Goal: Task Accomplishment & Management: Use online tool/utility

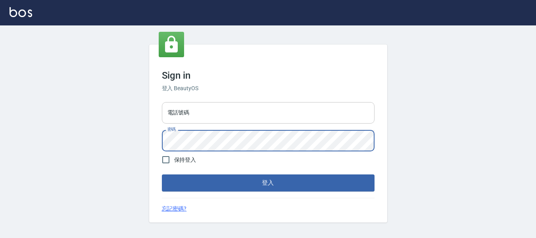
click at [223, 109] on input "電話號碼" at bounding box center [268, 112] width 213 height 21
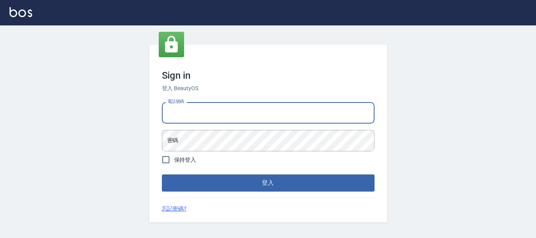
type input "82951313"
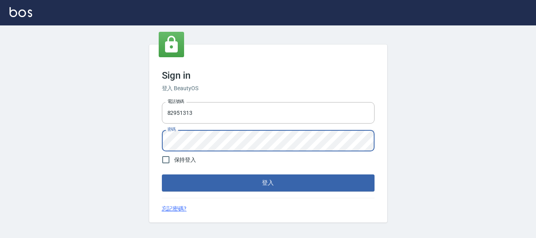
click at [283, 178] on button "登入" at bounding box center [268, 182] width 213 height 17
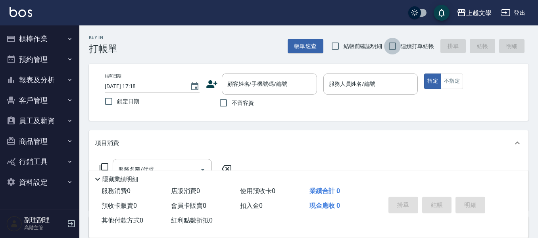
click at [393, 44] on input "連續打單結帳" at bounding box center [392, 46] width 17 height 17
checkbox input "true"
click at [230, 107] on input "不留客資" at bounding box center [223, 102] width 17 height 17
checkbox input "true"
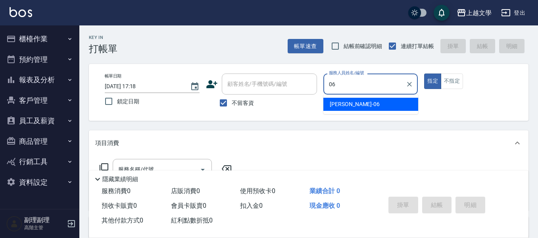
type input "佳珍-06"
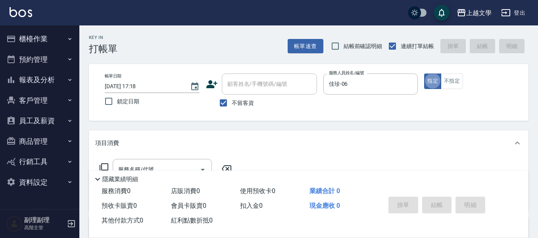
type button "true"
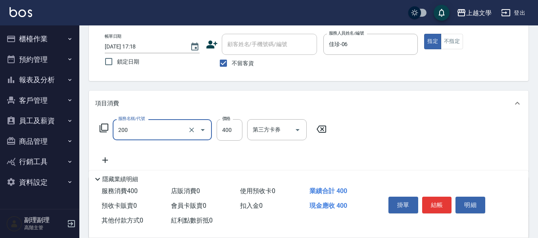
type input "剪髮(200)"
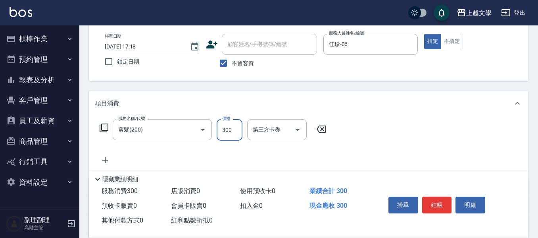
type input "300"
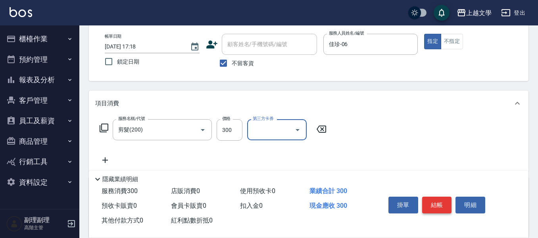
click at [443, 200] on button "結帳" at bounding box center [437, 204] width 30 height 17
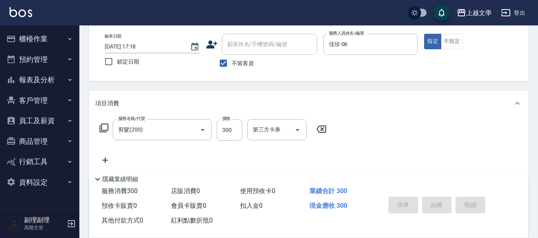
type input "[DATE] 17:20"
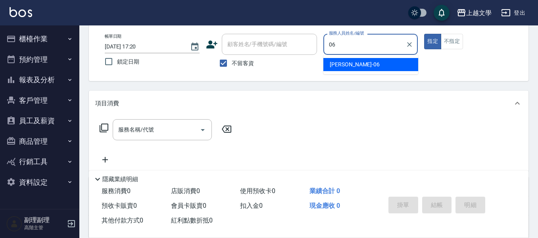
type input "佳珍-06"
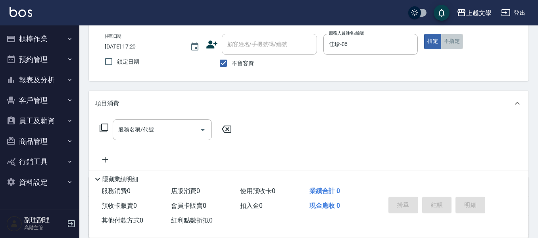
click at [445, 40] on button "不指定" at bounding box center [452, 41] width 22 height 15
click at [160, 131] on input "服務名稱/代號" at bounding box center [156, 130] width 80 height 14
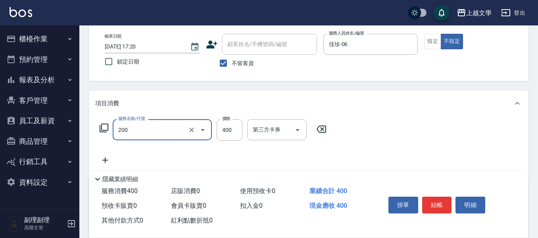
type input "剪髮(200)"
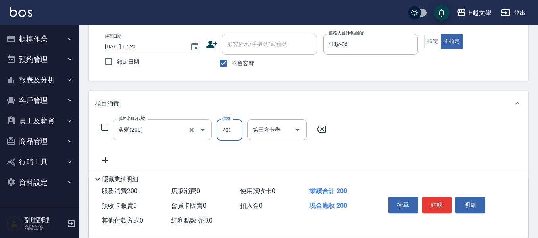
type input "200"
click at [433, 204] on button "結帳" at bounding box center [437, 204] width 30 height 17
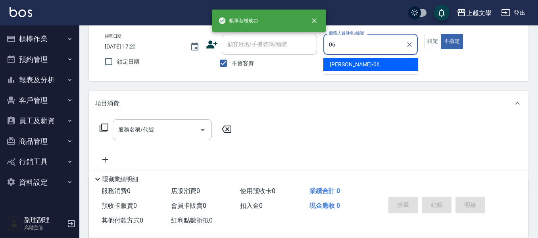
type input "佳珍-06"
type button "false"
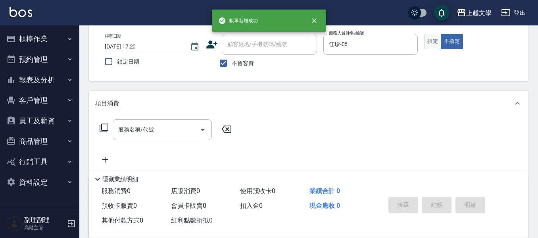
click at [431, 40] on button "指定" at bounding box center [432, 41] width 17 height 15
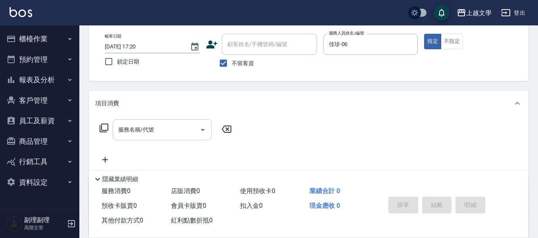
drag, startPoint x: 162, startPoint y: 124, endPoint x: 167, endPoint y: 120, distance: 5.6
click at [165, 123] on input "服務名稱/代號" at bounding box center [156, 130] width 80 height 14
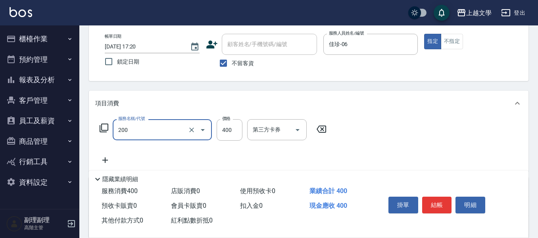
type input "剪髮(200)"
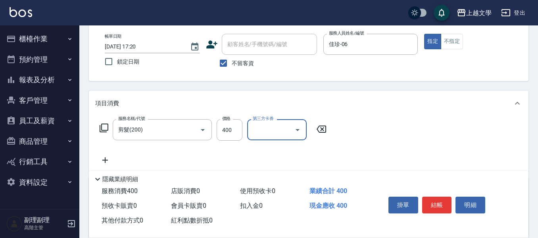
click at [442, 196] on button "結帳" at bounding box center [437, 204] width 30 height 17
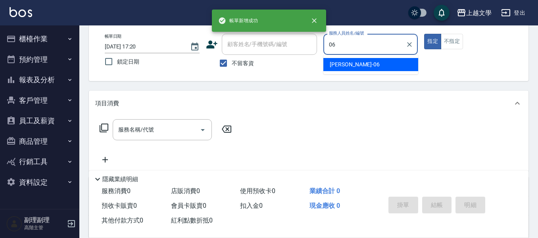
type input "佳珍-06"
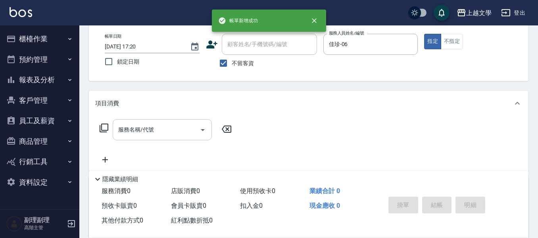
click at [158, 119] on div "服務名稱/代號 服務名稱/代號" at bounding box center [309, 143] width 440 height 55
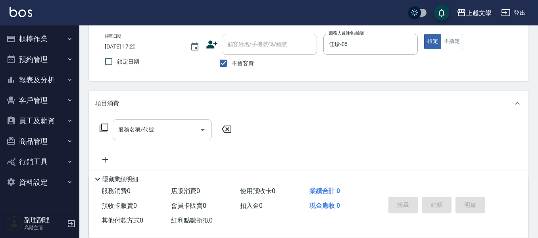
click at [158, 134] on input "服務名稱/代號" at bounding box center [156, 130] width 80 height 14
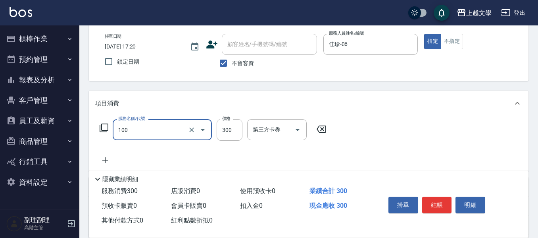
type input "洗髮(100)"
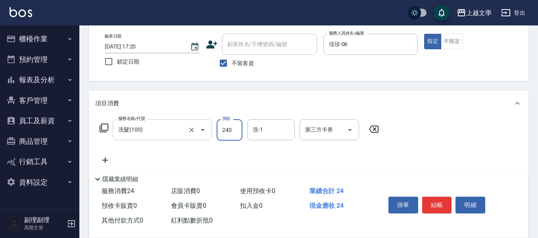
type input "240"
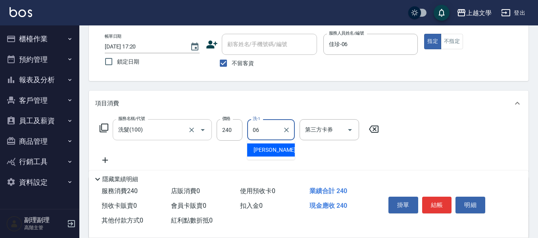
type input "佳珍-06"
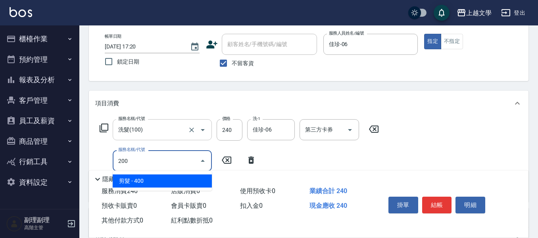
type input "剪髮(200)"
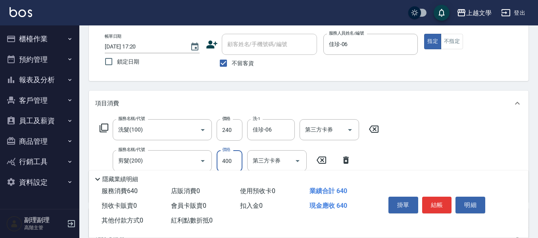
drag, startPoint x: 436, startPoint y: 202, endPoint x: 423, endPoint y: 140, distance: 63.8
click at [435, 200] on button "結帳" at bounding box center [437, 204] width 30 height 17
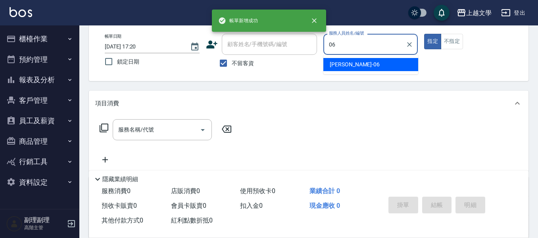
type input "佳珍-06"
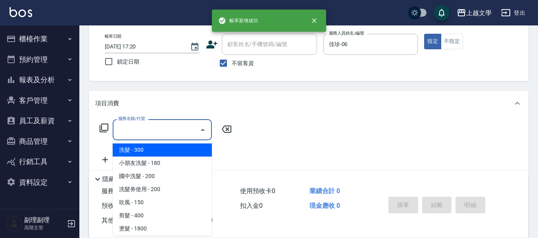
drag, startPoint x: 154, startPoint y: 127, endPoint x: 190, endPoint y: 76, distance: 62.1
click at [159, 112] on div "項目消費 服務名稱/代號 服務名稱/代號" at bounding box center [309, 130] width 440 height 80
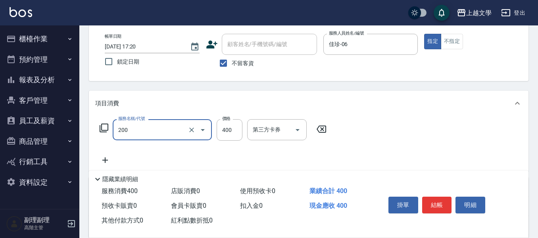
type input "剪髮(200)"
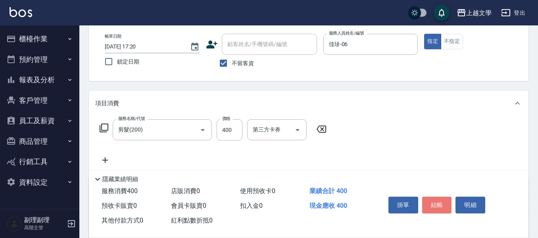
drag, startPoint x: 443, startPoint y: 204, endPoint x: 473, endPoint y: 138, distance: 72.4
click at [444, 196] on button "結帳" at bounding box center [437, 204] width 30 height 17
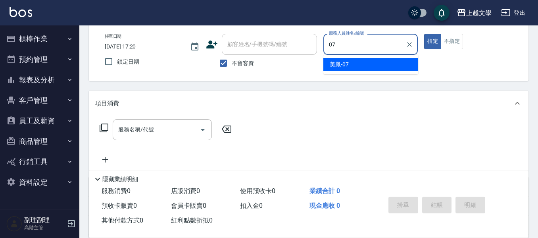
type input "美鳳-07"
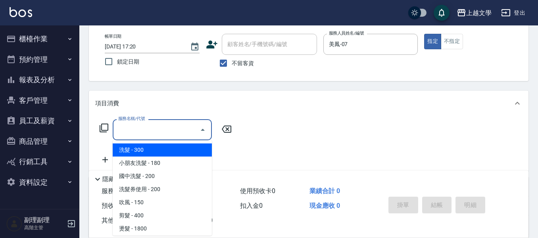
click at [188, 129] on input "服務名稱/代號" at bounding box center [156, 130] width 80 height 14
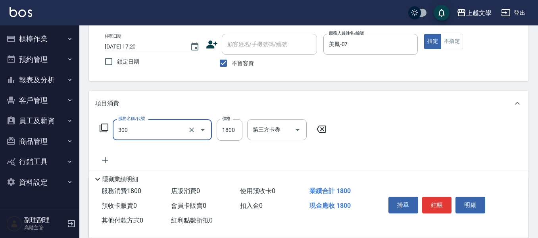
type input "燙髮(300)"
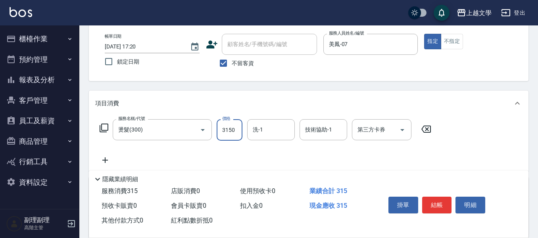
type input "3150"
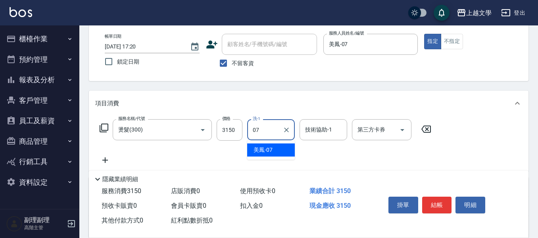
type input "美鳳-07"
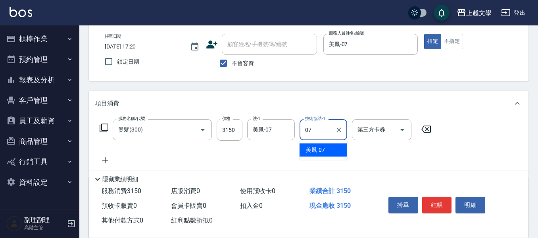
type input "美鳳-07"
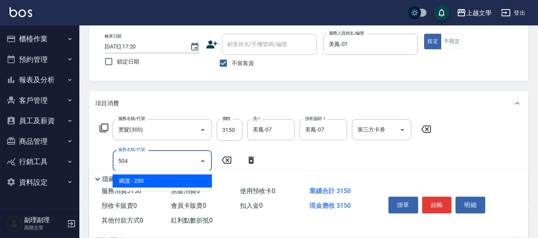
type input "瞬護(504)"
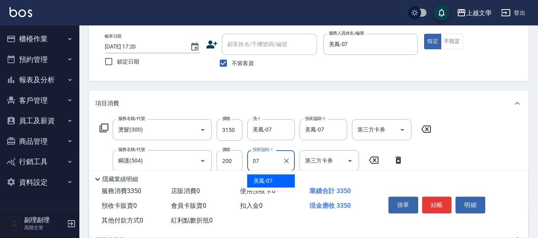
type input "美鳳-07"
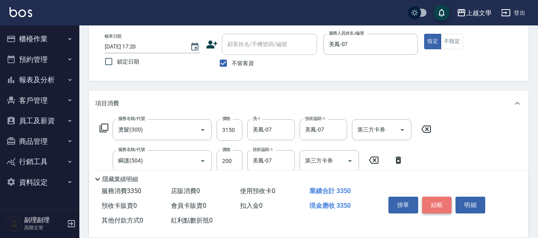
click at [435, 200] on button "結帳" at bounding box center [437, 204] width 30 height 17
type input "[DATE] 17:21"
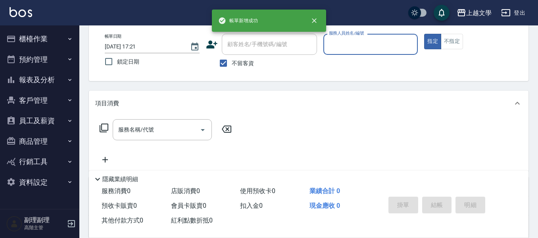
click at [424, 34] on button "指定" at bounding box center [432, 41] width 17 height 15
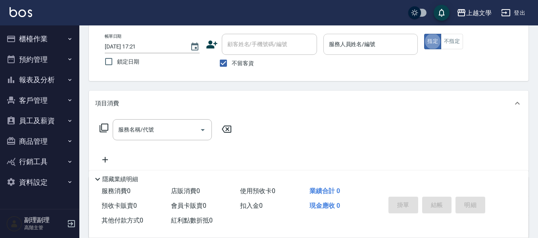
click at [353, 45] on input "服務人員姓名/編號" at bounding box center [371, 44] width 88 height 14
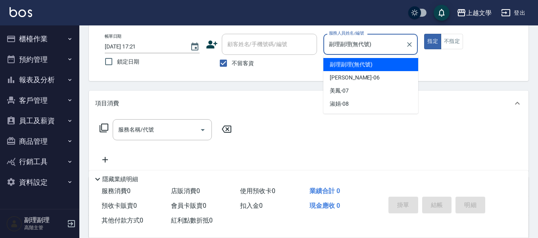
click at [353, 42] on input "副理副理(無代號)" at bounding box center [365, 44] width 76 height 14
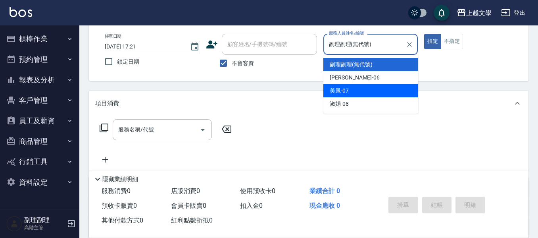
click at [352, 91] on div "美鳳 -07" at bounding box center [370, 90] width 95 height 13
type input "美鳳-07"
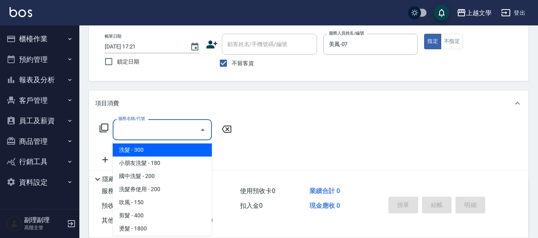
click at [129, 126] on input "服務名稱/代號" at bounding box center [156, 130] width 80 height 14
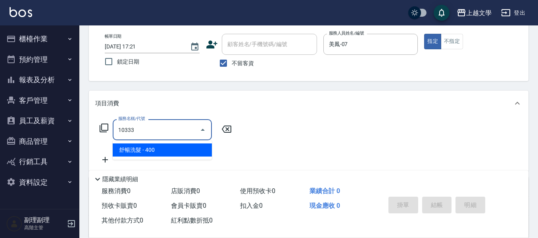
type input "舒暢洗髮(10333)"
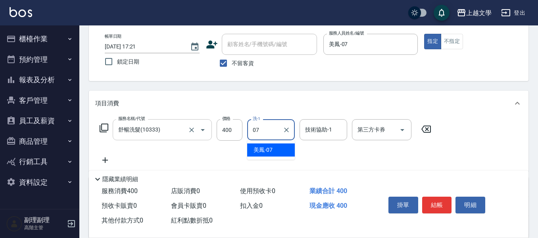
type input "美鳳-07"
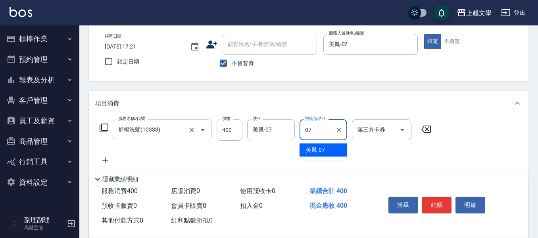
type input "美鳳-07"
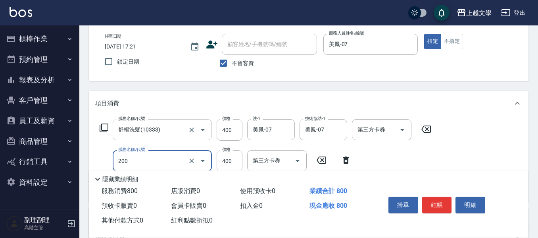
type input "剪髮(200)"
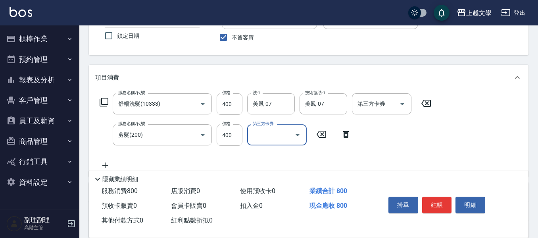
scroll to position [79, 0]
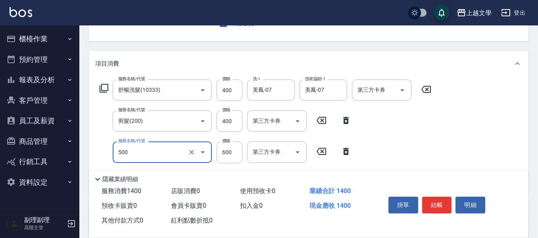
type input "護髮(500)"
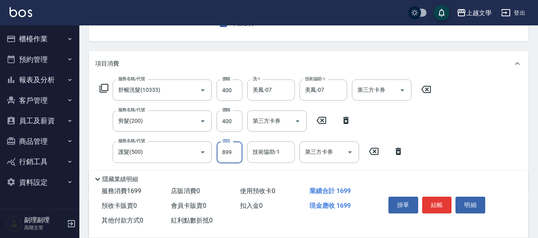
type input "899"
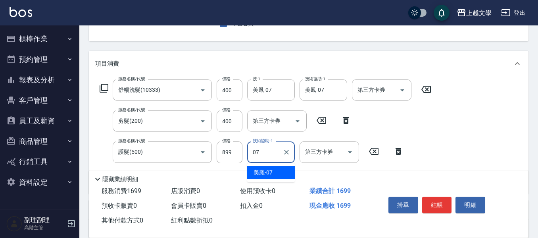
type input "美鳳-07"
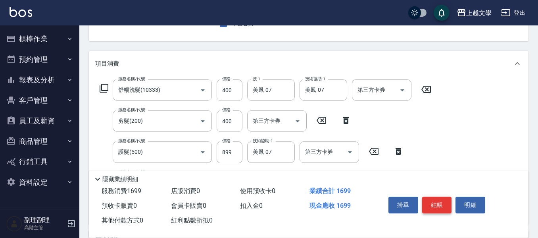
click at [435, 200] on button "結帳" at bounding box center [437, 204] width 30 height 17
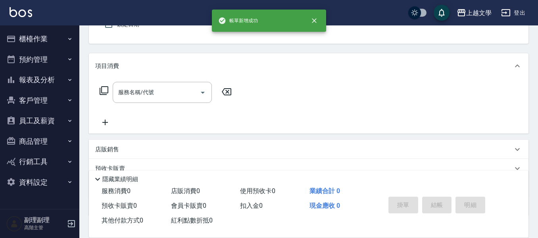
type input "美鳳-07"
click at [165, 93] on input "服務名稱/代號" at bounding box center [156, 90] width 80 height 14
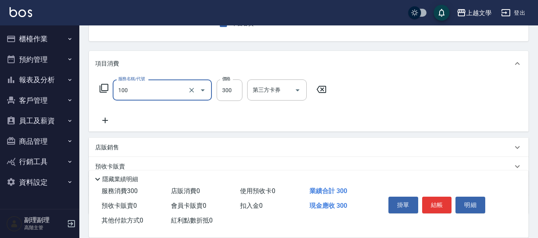
type input "洗髮(100)"
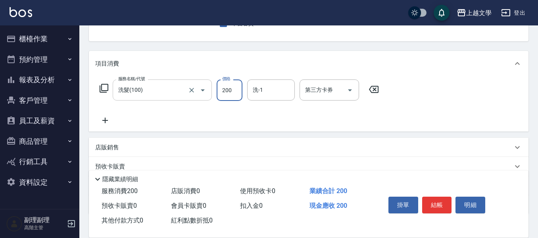
type input "200"
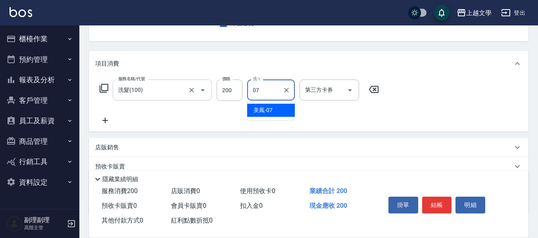
type input "美鳳-07"
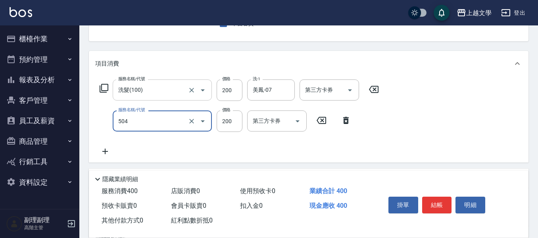
type input "瞬護(504)"
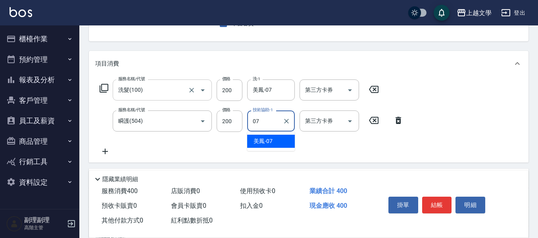
type input "美鳳-07"
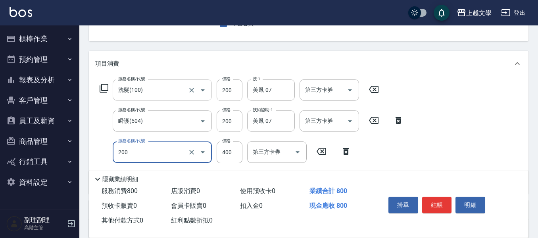
type input "剪髮(200)"
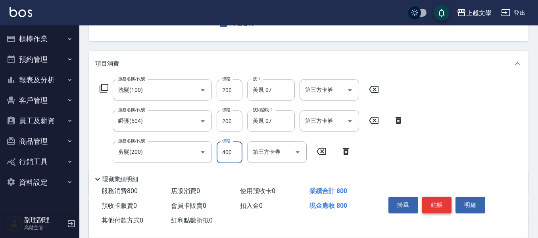
click at [436, 201] on button "結帳" at bounding box center [437, 204] width 30 height 17
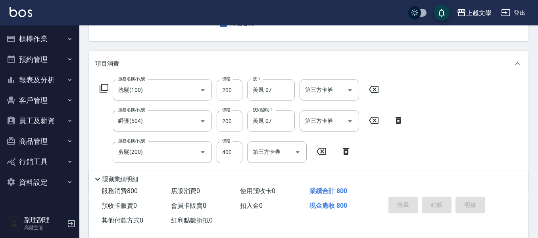
type input "[DATE] 17:22"
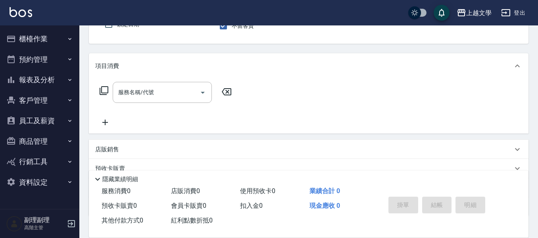
scroll to position [37, 0]
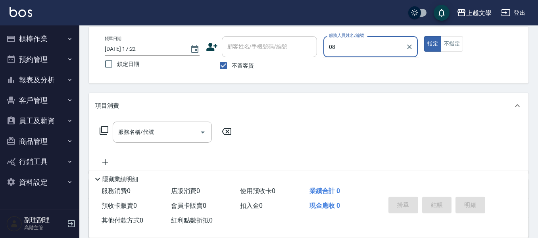
type input "淑娟-08"
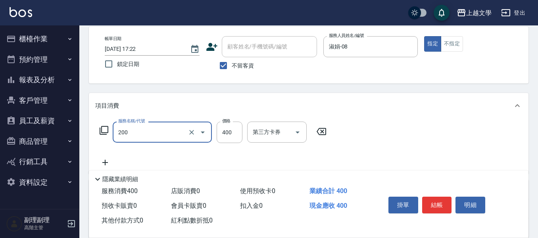
type input "剪髮(200)"
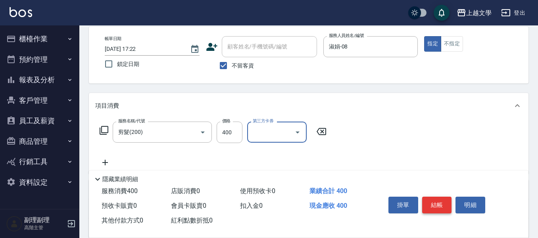
click at [438, 208] on button "結帳" at bounding box center [437, 204] width 30 height 17
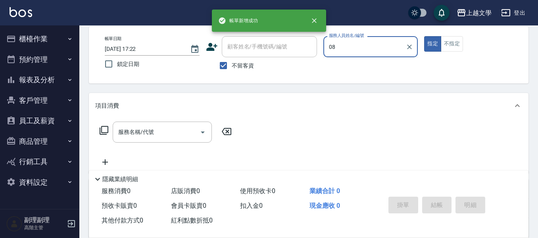
type input "淑娟-08"
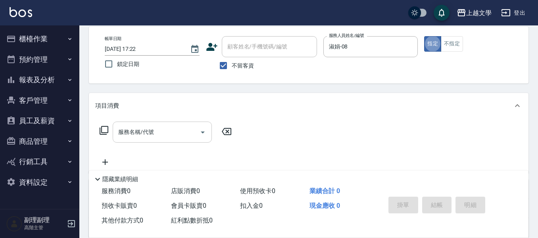
click at [152, 138] on input "服務名稱/代號" at bounding box center [156, 132] width 80 height 14
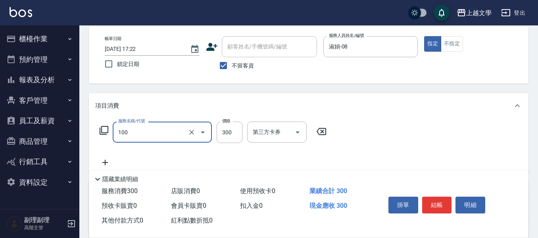
type input "洗髮(100)"
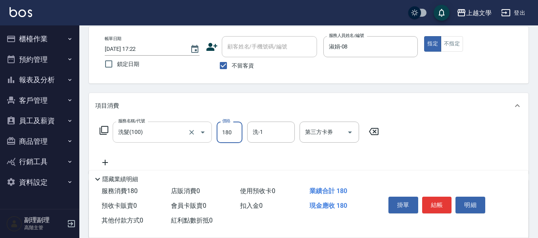
type input "180"
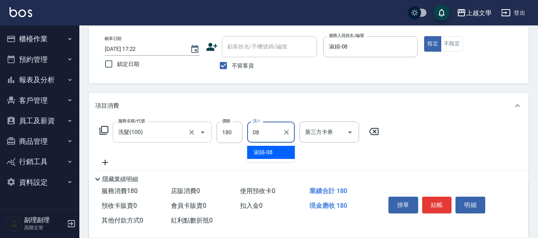
type input "淑娟-08"
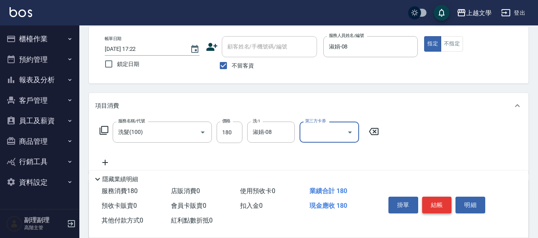
click at [435, 204] on button "結帳" at bounding box center [437, 204] width 30 height 17
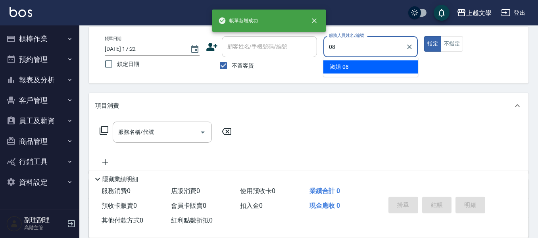
type input "淑娟-08"
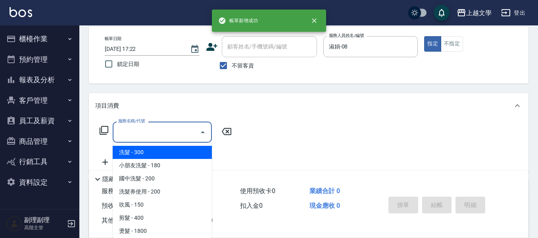
click at [135, 131] on input "服務名稱/代號" at bounding box center [156, 132] width 80 height 14
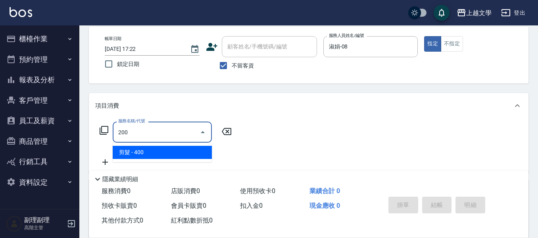
type input "剪髮(200)"
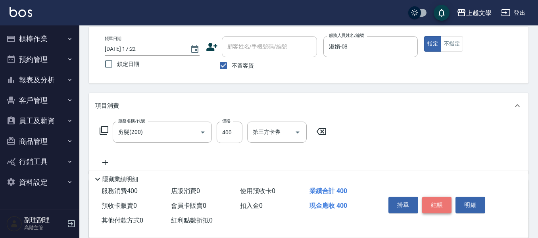
click at [422, 202] on button "結帳" at bounding box center [437, 204] width 30 height 17
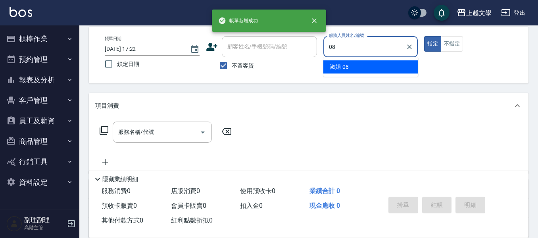
type input "淑娟-08"
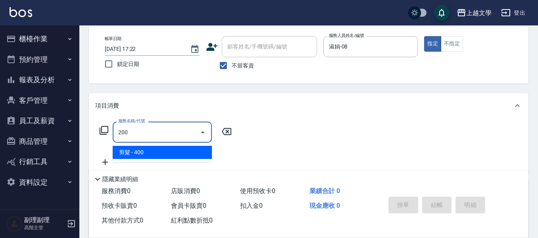
type input "剪髮(200)"
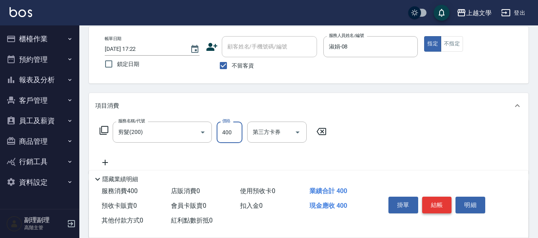
click at [435, 203] on button "結帳" at bounding box center [437, 204] width 30 height 17
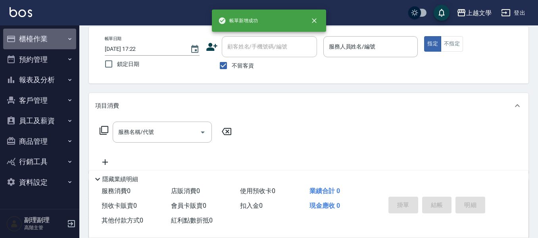
click at [43, 41] on button "櫃檯作業" at bounding box center [39, 39] width 73 height 21
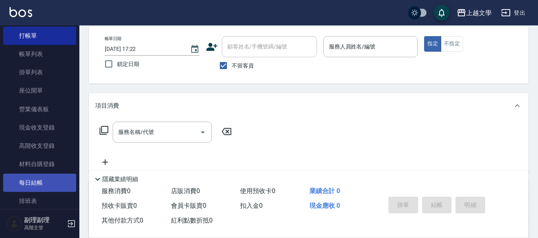
scroll to position [40, 0]
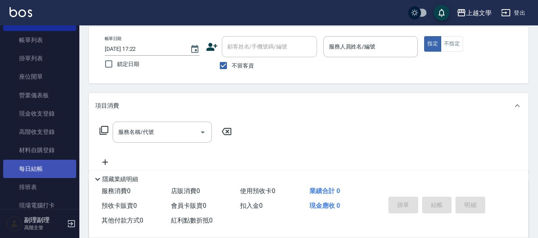
click at [39, 167] on link "每日結帳" at bounding box center [39, 169] width 73 height 18
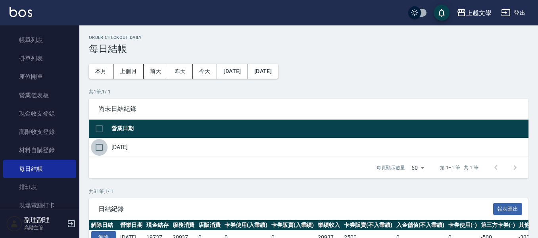
click at [97, 147] on input "checkbox" at bounding box center [99, 147] width 17 height 17
checkbox input "true"
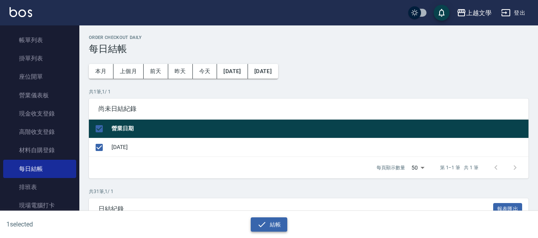
click at [271, 219] on button "結帳" at bounding box center [269, 224] width 37 height 15
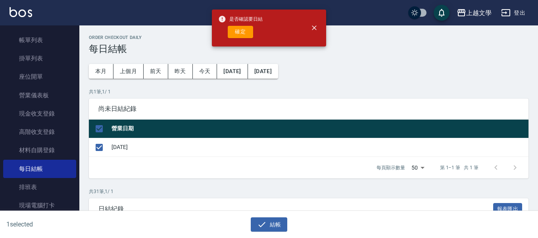
drag, startPoint x: 232, startPoint y: 31, endPoint x: 235, endPoint y: 33, distance: 4.3
click at [232, 30] on button "確定" at bounding box center [240, 32] width 25 height 12
checkbox input "false"
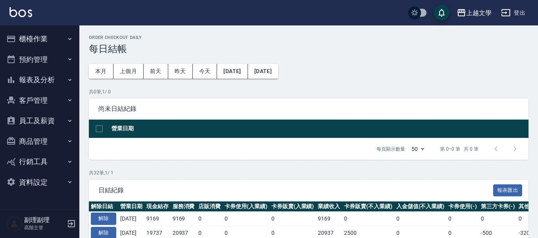
click at [37, 80] on button "報表及分析" at bounding box center [39, 79] width 73 height 21
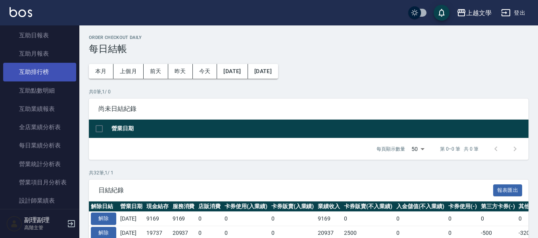
scroll to position [198, 0]
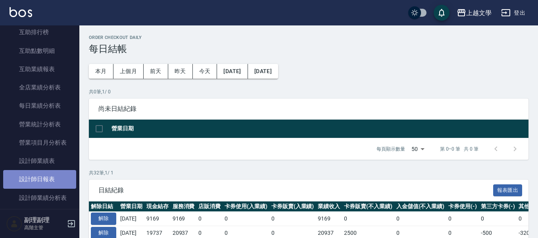
click at [48, 181] on link "設計師日報表" at bounding box center [39, 179] width 73 height 18
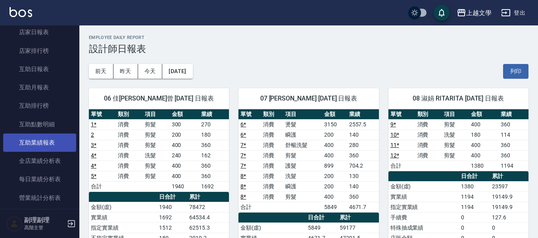
scroll to position [119, 0]
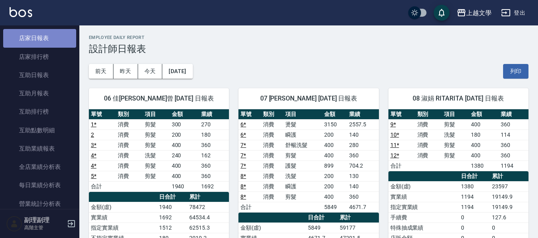
click at [44, 33] on link "店家日報表" at bounding box center [39, 38] width 73 height 18
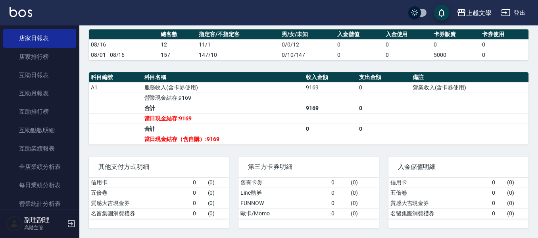
scroll to position [200, 0]
click at [524, 6] on button "登出" at bounding box center [513, 13] width 31 height 15
